Goal: Complete application form

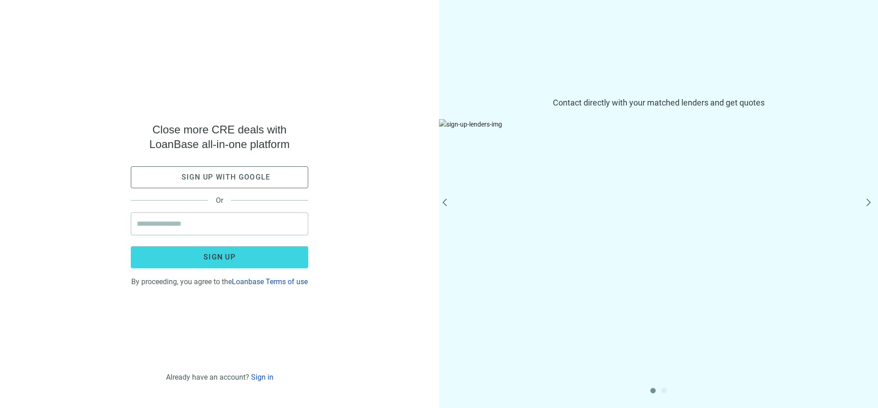
click at [666, 163] on img at bounding box center [658, 215] width 439 height 192
click at [866, 203] on button "next" at bounding box center [868, 204] width 11 height 11
click at [868, 200] on button "next" at bounding box center [868, 204] width 11 height 11
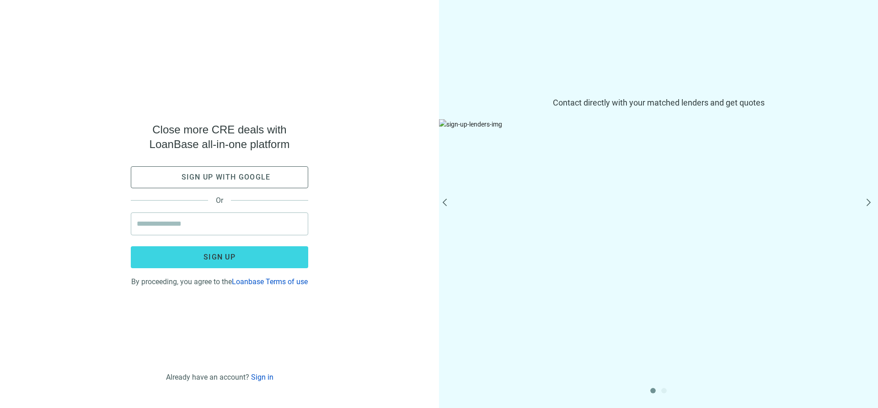
click at [868, 200] on button "next" at bounding box center [868, 204] width 11 height 11
